Goal: Task Accomplishment & Management: Use online tool/utility

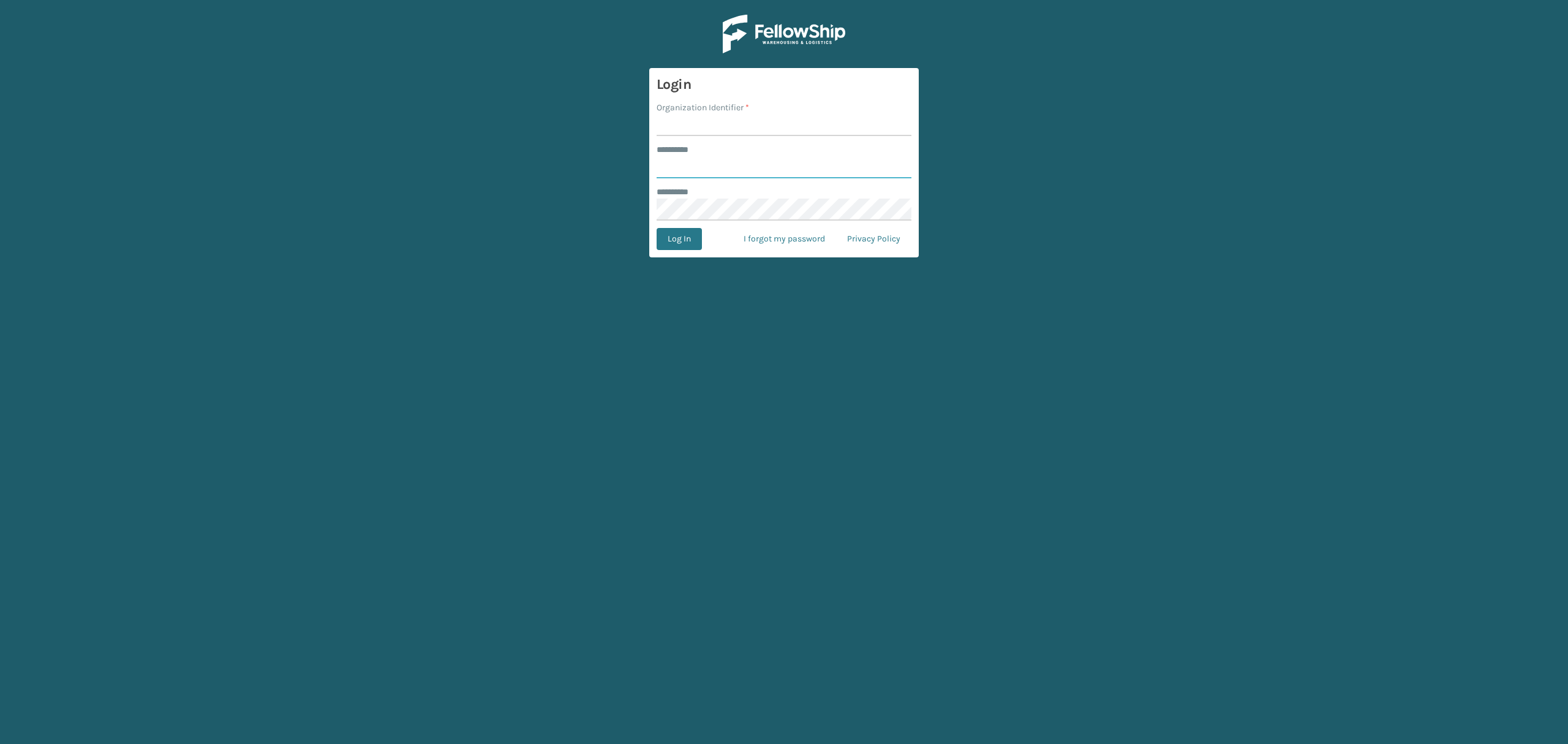
type input "*****"
drag, startPoint x: 709, startPoint y: 119, endPoint x: 707, endPoint y: 126, distance: 7.3
click at [709, 119] on input "Organization Identifier *" at bounding box center [784, 125] width 255 height 22
type input "SuperAdminOrganization"
click at [687, 242] on button "Log In" at bounding box center [679, 239] width 45 height 22
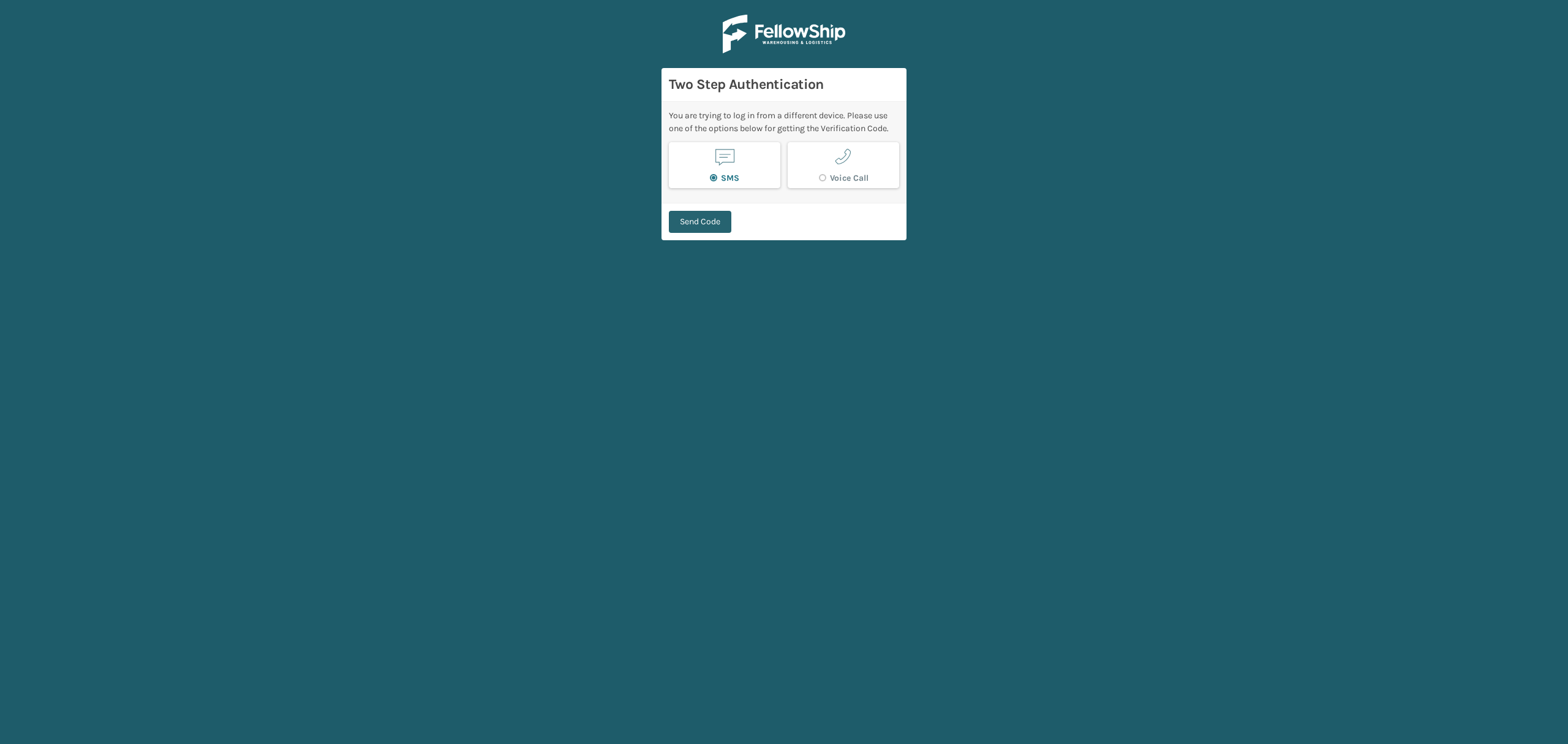
click at [708, 215] on button "Send Code" at bounding box center [700, 222] width 63 height 22
click at [765, 174] on input "Enter 6 digit code: *" at bounding box center [784, 167] width 230 height 22
type input "716991"
click at [669, 205] on button "Verify Code" at bounding box center [702, 216] width 66 height 22
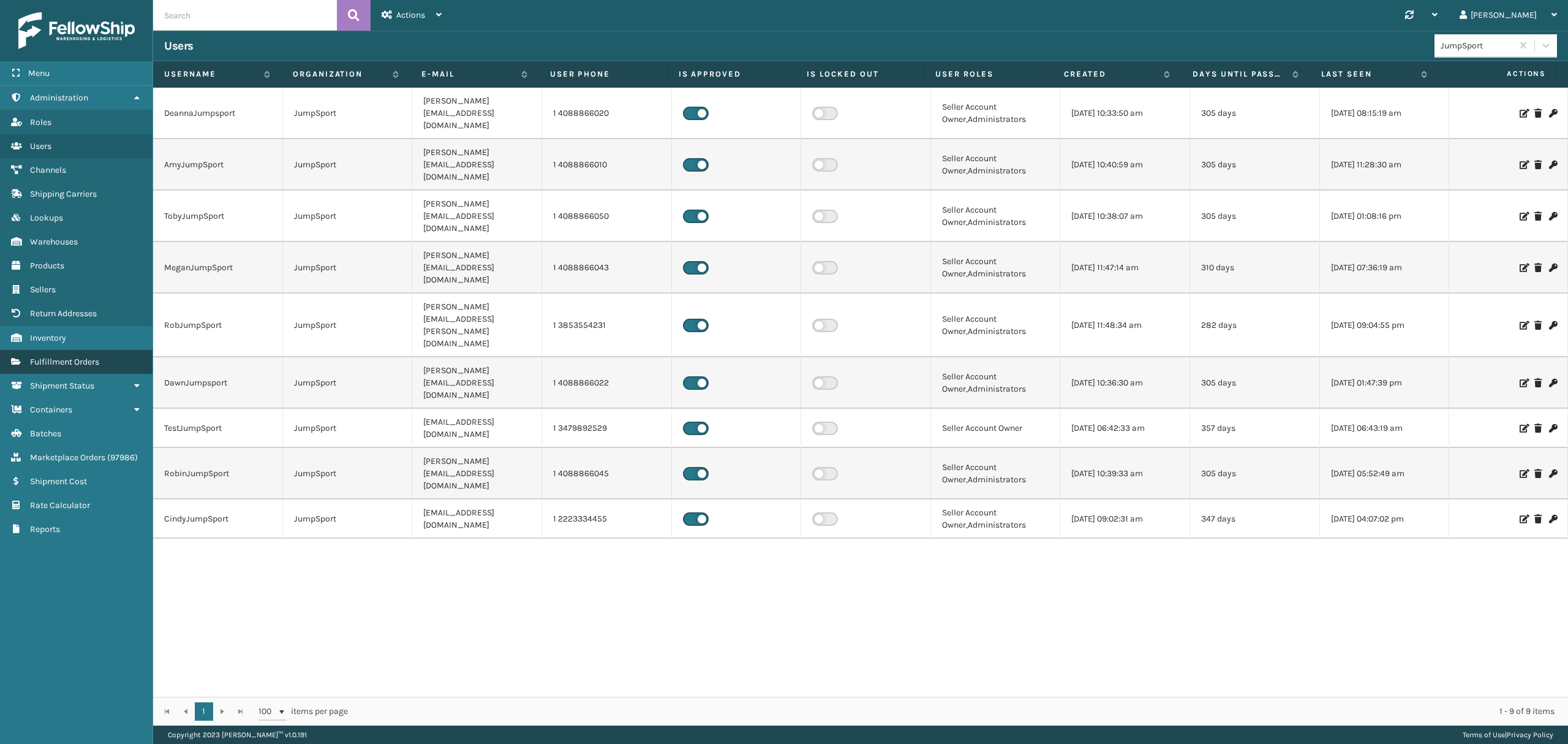
drag, startPoint x: 75, startPoint y: 368, endPoint x: 66, endPoint y: 371, distance: 9.5
click at [75, 367] on span "Fulfillment Orders" at bounding box center [64, 362] width 69 height 11
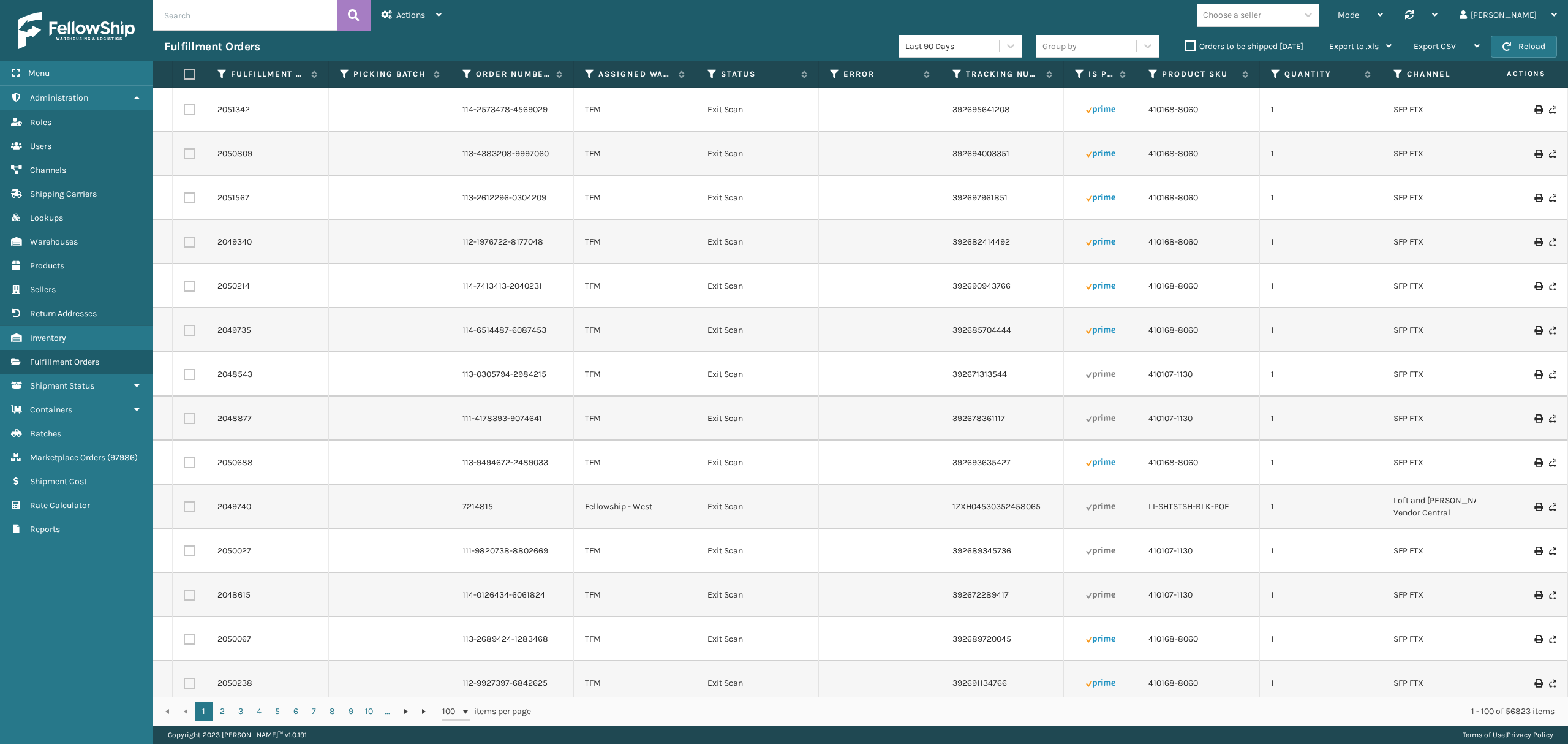
click at [245, 3] on input "text" at bounding box center [245, 15] width 184 height 31
paste input "2100349, 2101668, 2101954, 2103690, 2104445, 2104765, 2104950, 2104951, 2105693…"
type input "2100349, 2101668, 2101954, 2103690, 2104445, 2104765, 2104950, 2104951, 2105693…"
click at [359, 13] on icon at bounding box center [354, 15] width 12 height 18
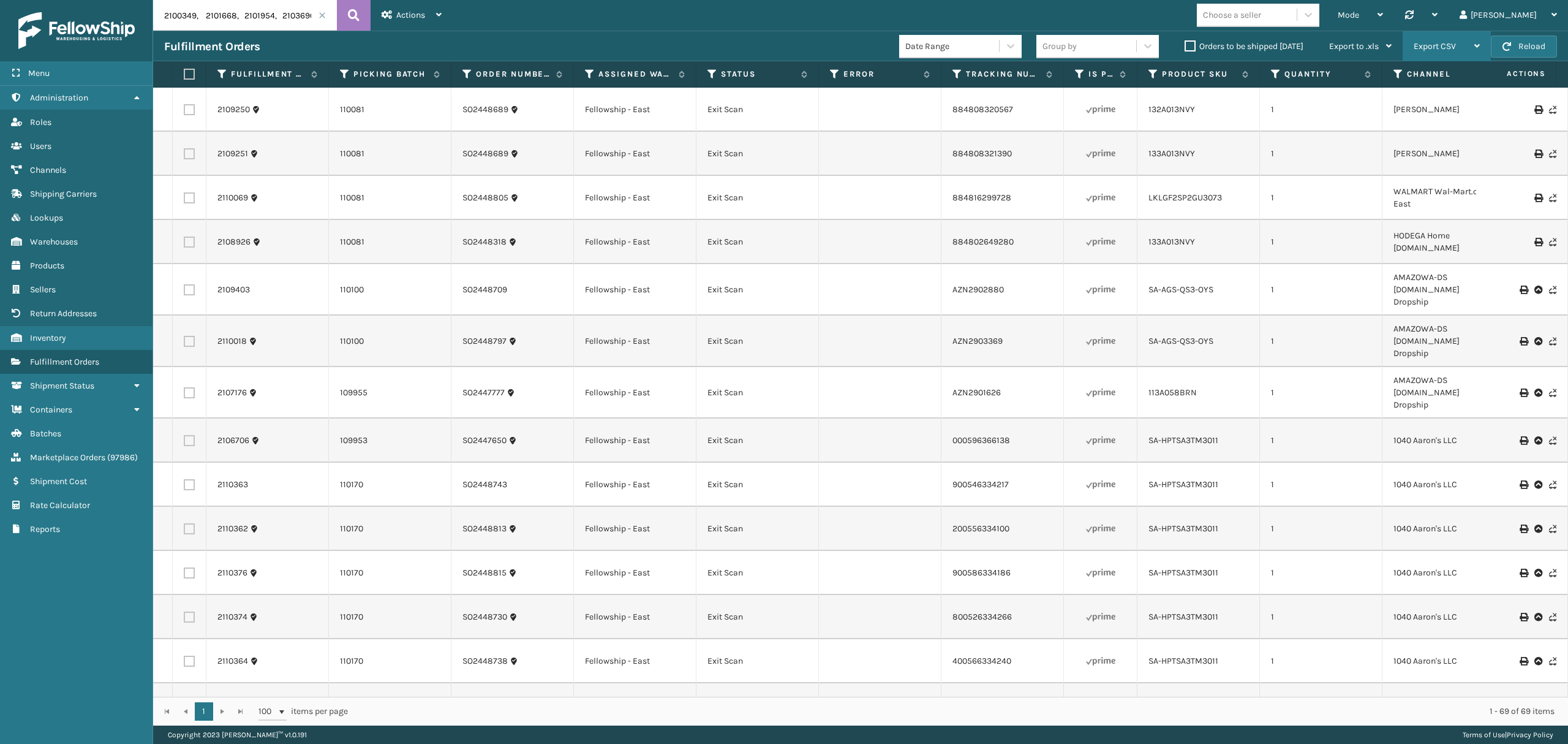
click at [1444, 44] on span "Export CSV" at bounding box center [1435, 46] width 42 height 11
click at [1361, 118] on li "Export All Pages" at bounding box center [1409, 112] width 164 height 33
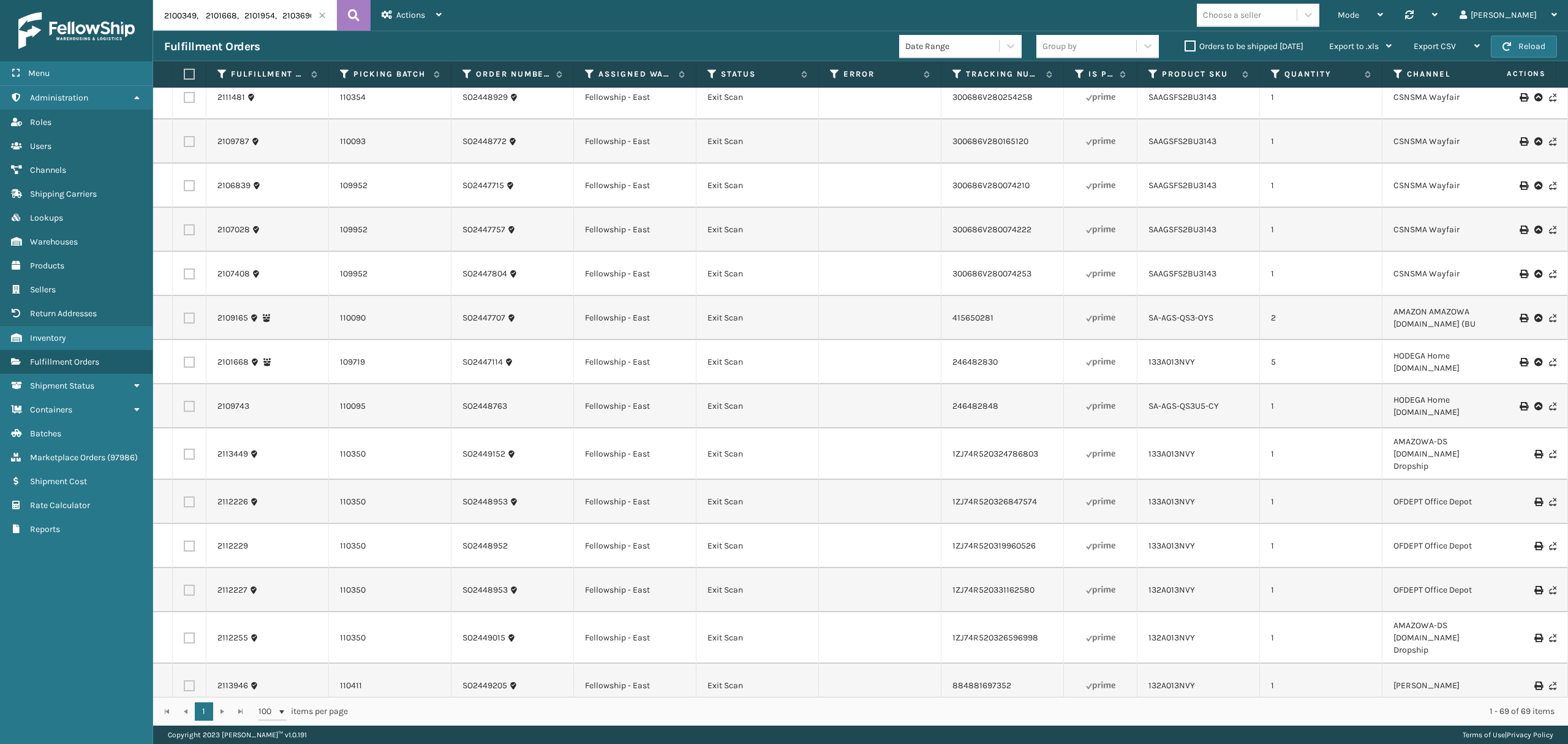
scroll to position [2449, 0]
